Goal: Task Accomplishment & Management: Manage account settings

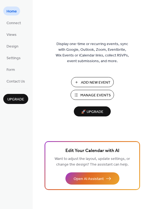
click at [96, 94] on span "Manage Events" at bounding box center [95, 96] width 30 height 6
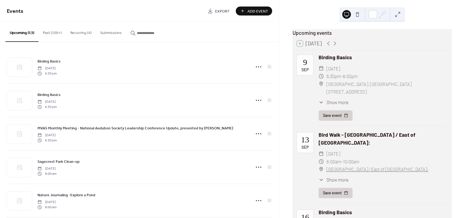
click at [81, 32] on button "Recurring (4)" at bounding box center [81, 31] width 30 height 19
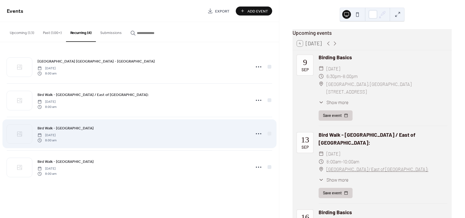
click at [57, 131] on div "Bird Walk - Tellbrook Park Wednesday, August 20, 2025 8:00 am" at bounding box center [142, 133] width 210 height 17
click at [257, 132] on icon at bounding box center [258, 133] width 9 height 9
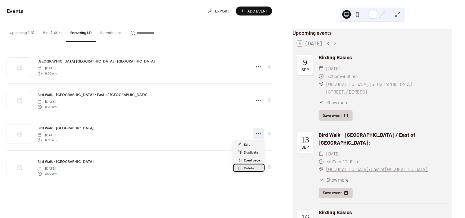
click at [248, 166] on span "Delete" at bounding box center [249, 168] width 10 height 6
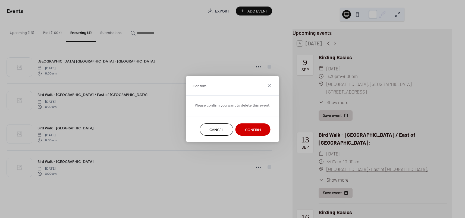
click at [250, 130] on span "Confirm" at bounding box center [253, 130] width 16 height 6
